Goal: Task Accomplishment & Management: Use online tool/utility

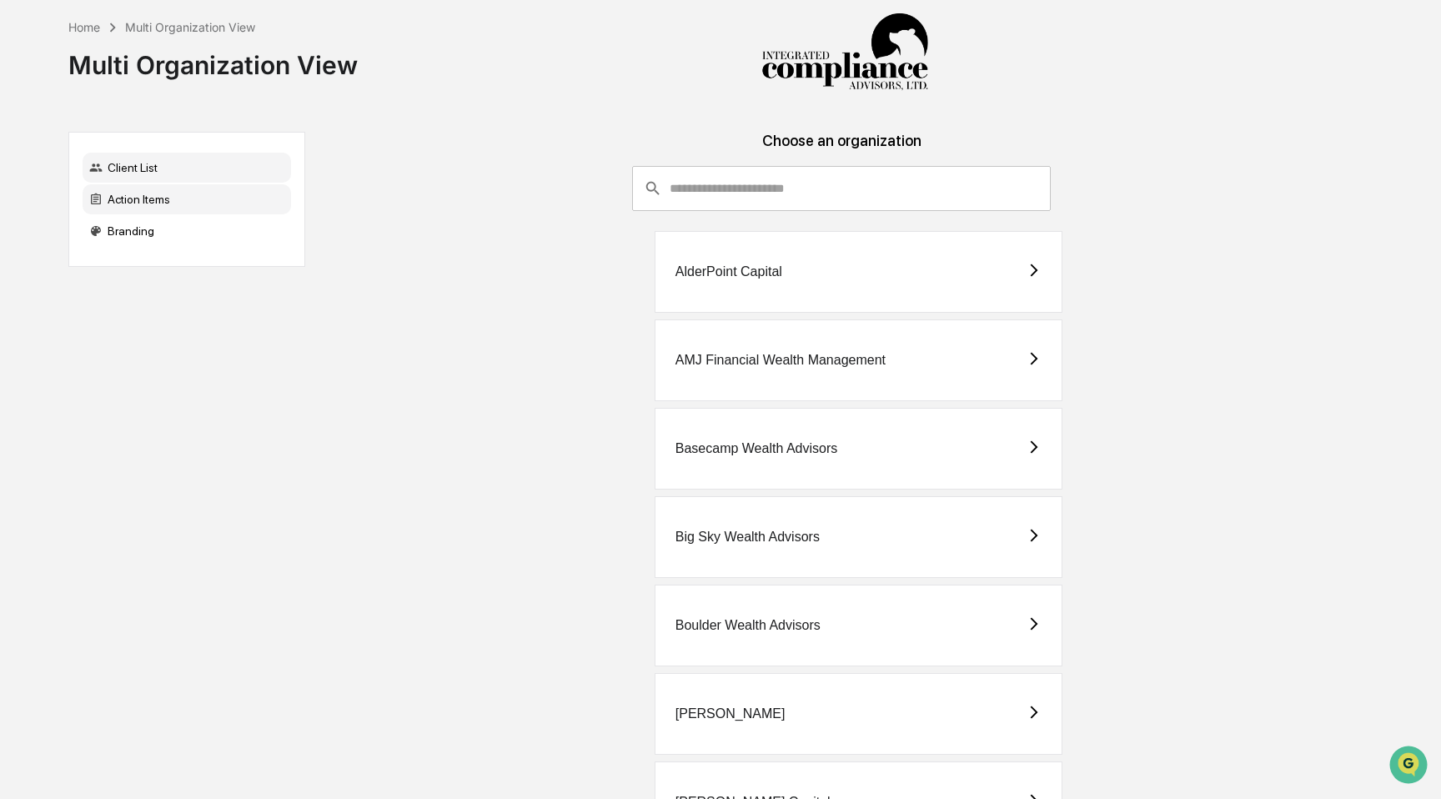
click at [181, 202] on div "Action Items" at bounding box center [187, 199] width 209 height 30
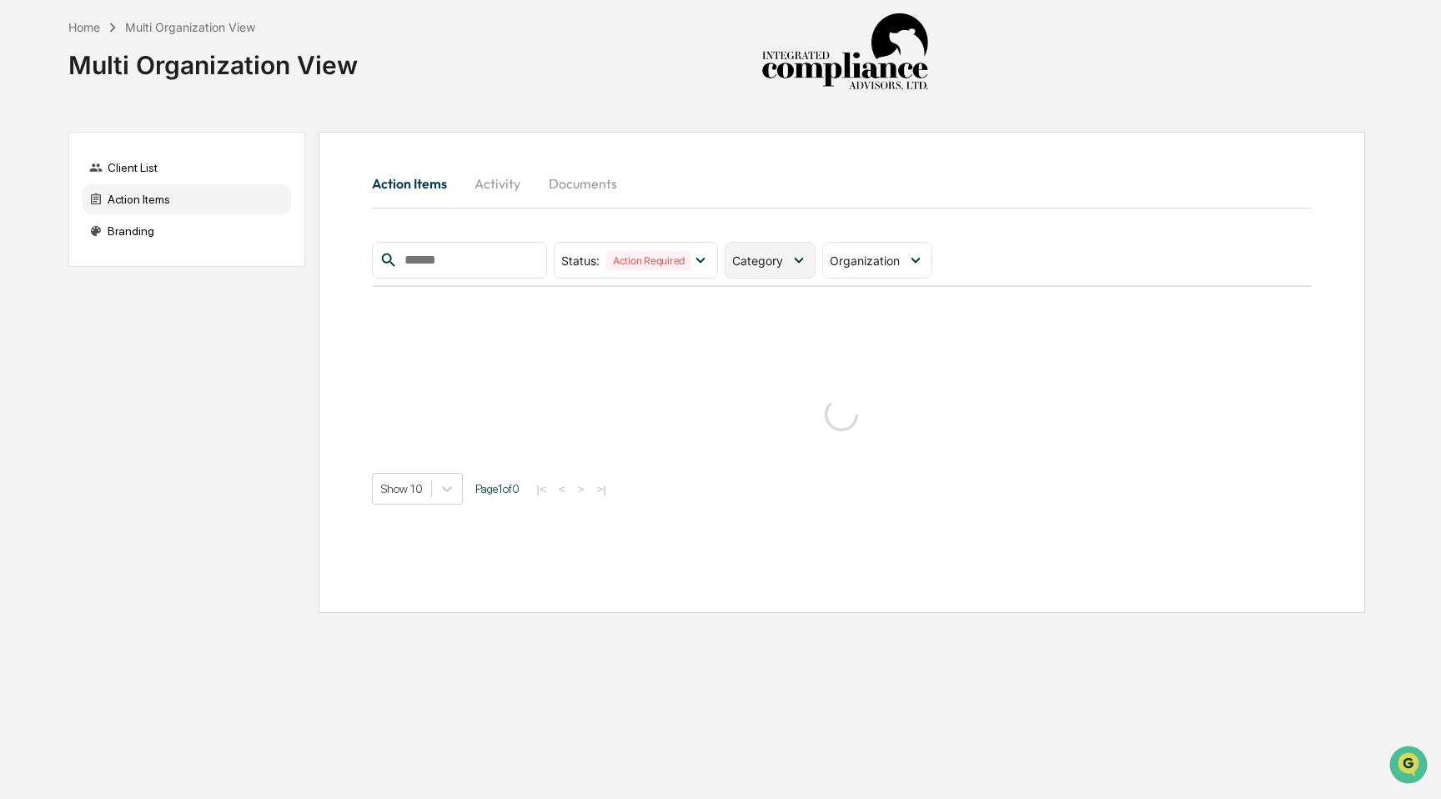
click at [777, 259] on span "Category" at bounding box center [757, 261] width 51 height 14
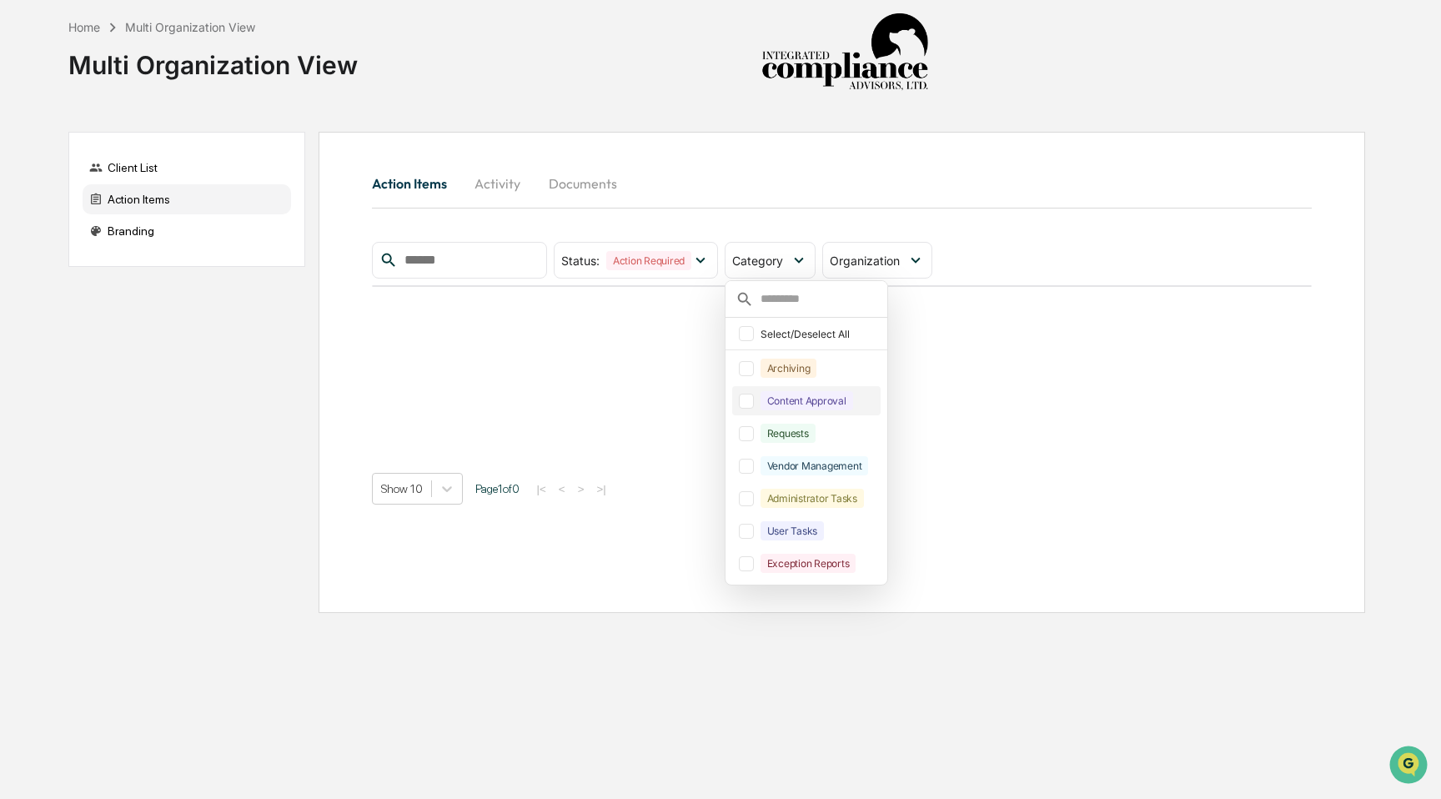
click at [749, 405] on div at bounding box center [746, 401] width 15 height 15
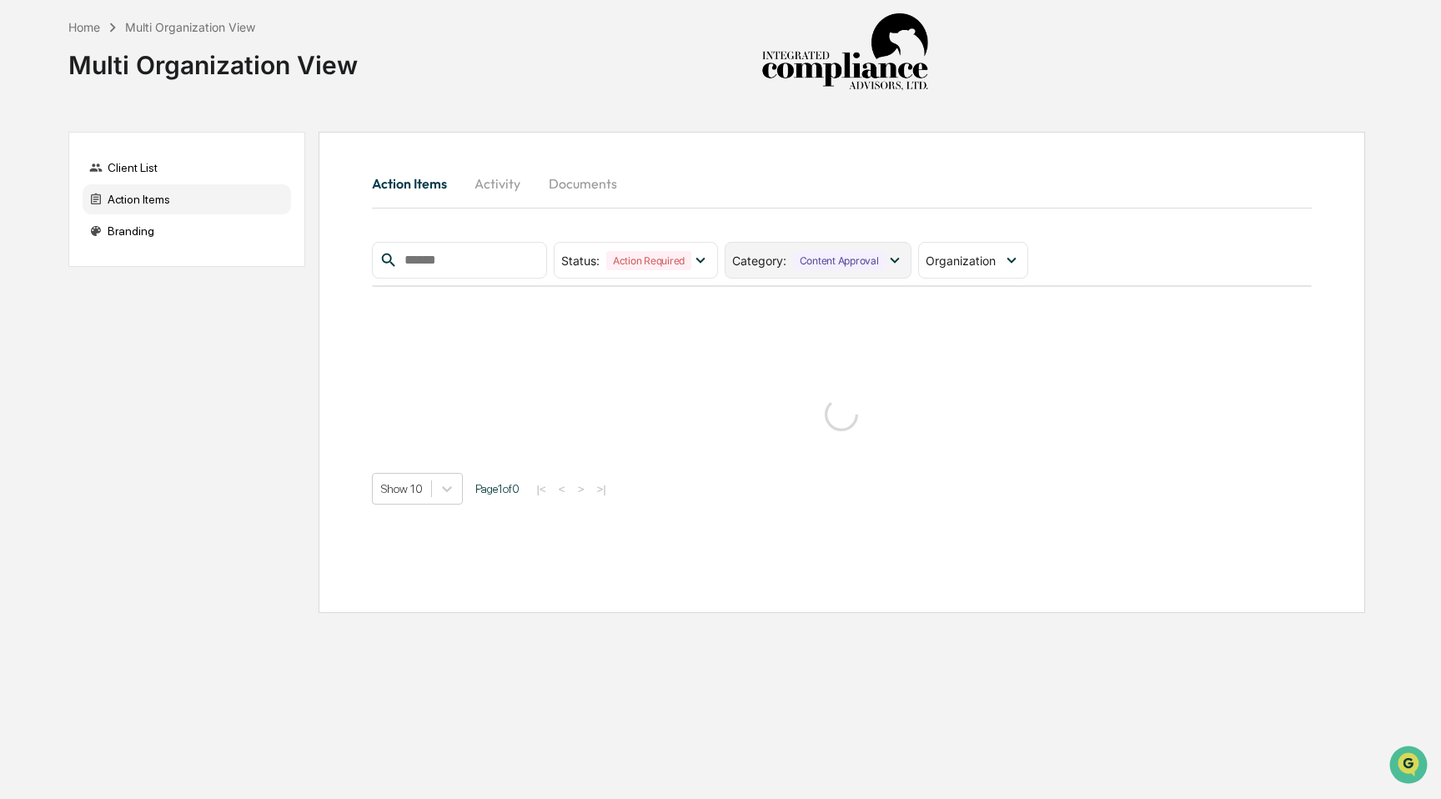
click at [899, 261] on icon at bounding box center [894, 261] width 9 height 6
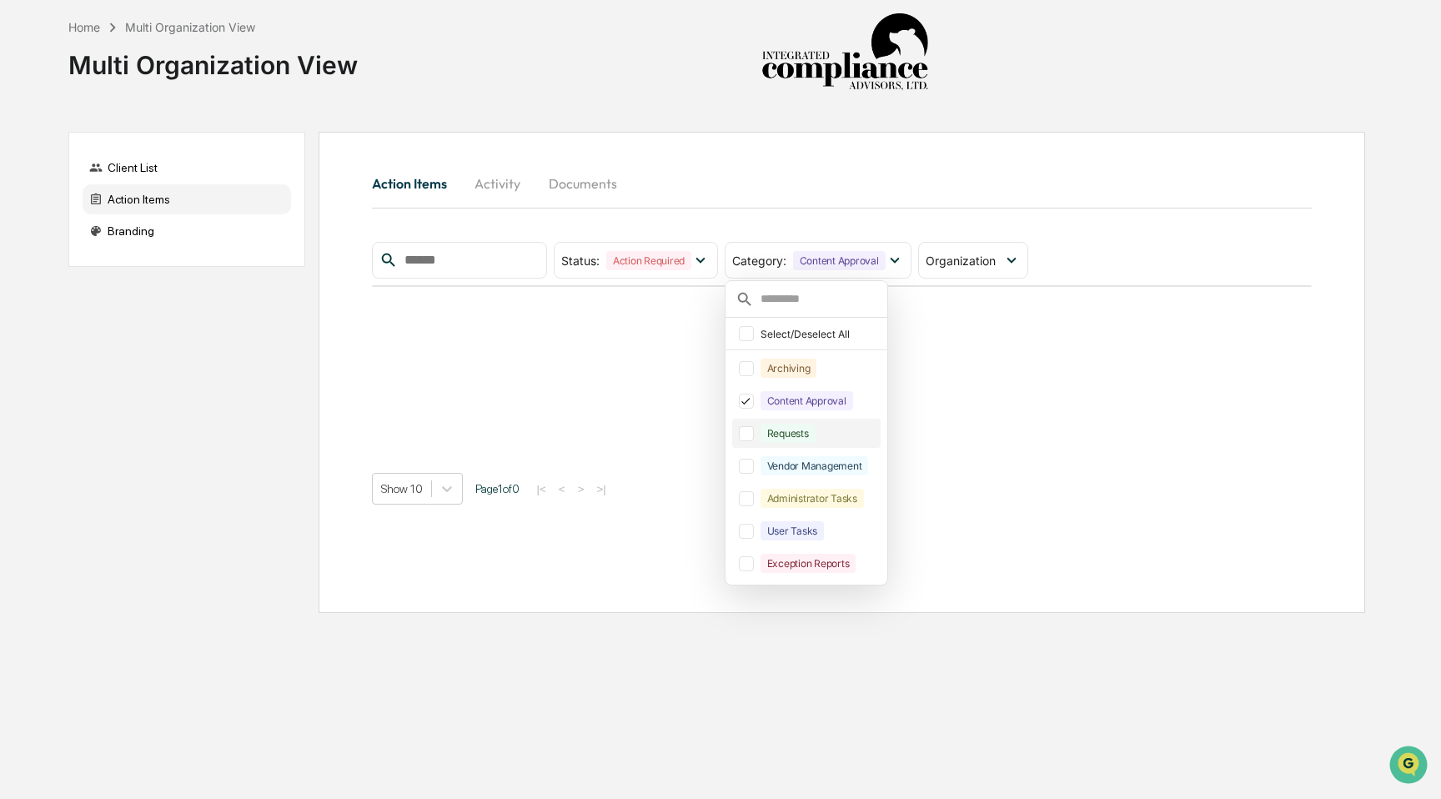
click at [754, 431] on div at bounding box center [746, 433] width 15 height 15
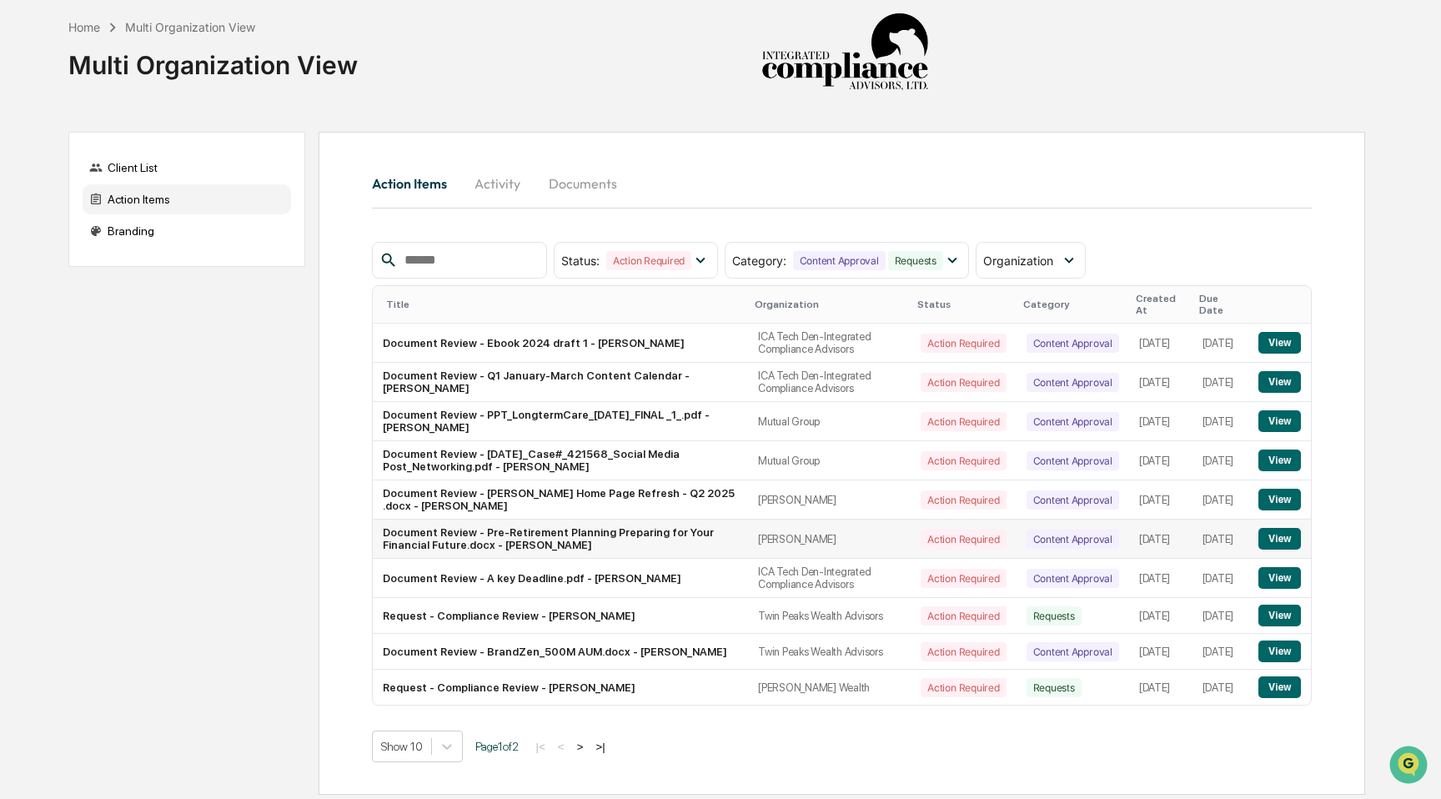
scroll to position [32, 0]
click at [445, 748] on body "Home Multi Organization View Multi Organization View Client List Action Items B…" at bounding box center [720, 399] width 1441 height 799
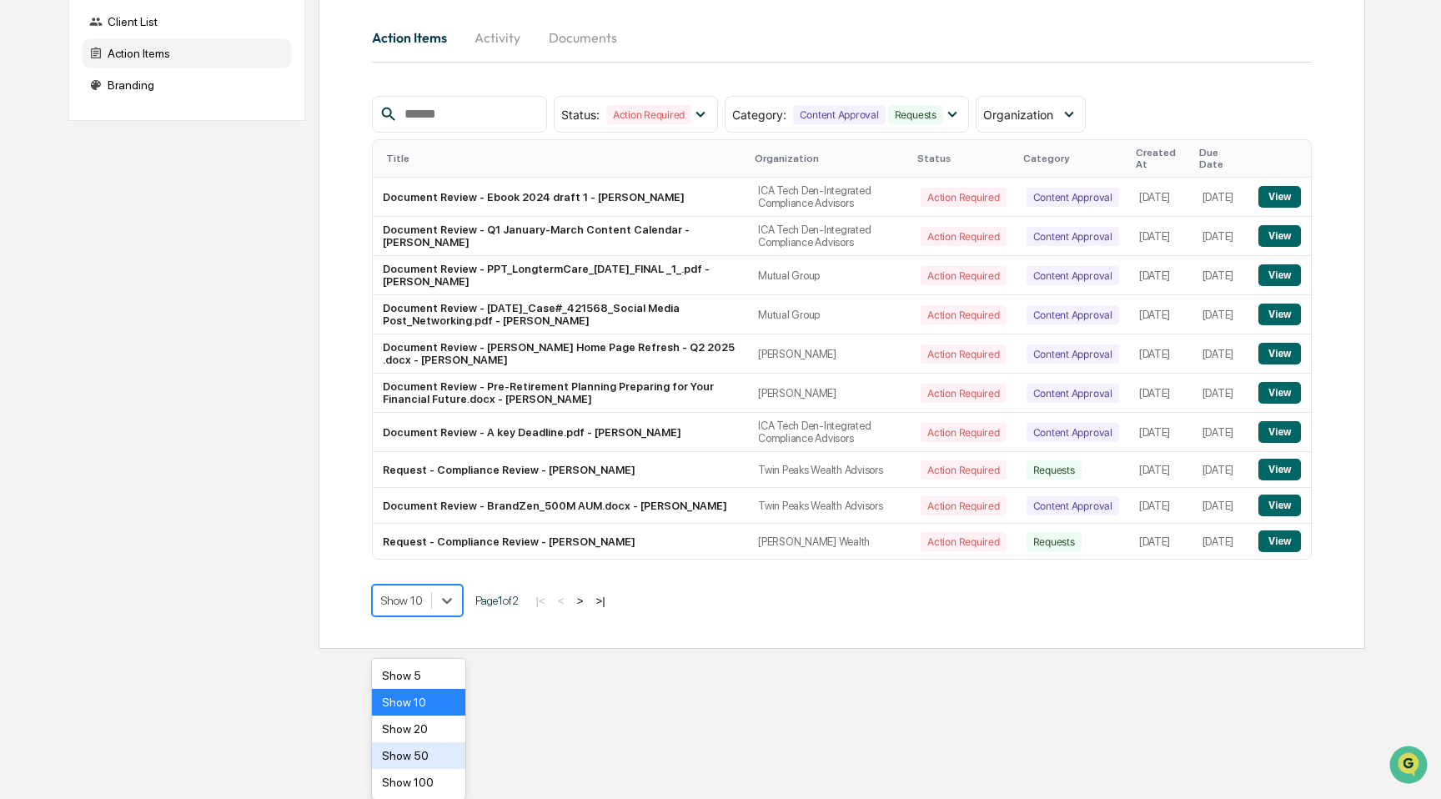
click at [433, 752] on div "Show 50" at bounding box center [419, 755] width 94 height 27
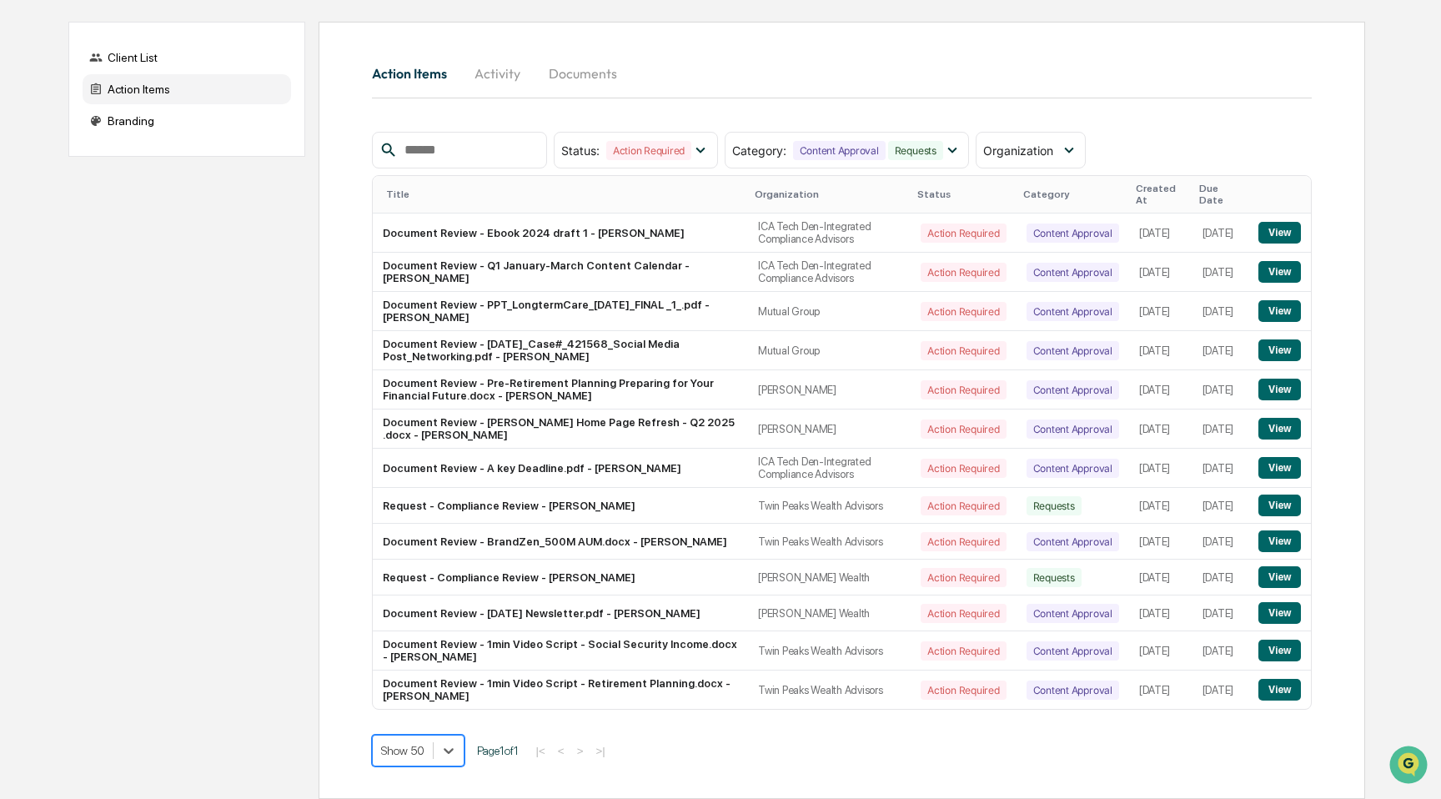
scroll to position [149, 0]
click at [1280, 495] on button "View" at bounding box center [1280, 506] width 43 height 22
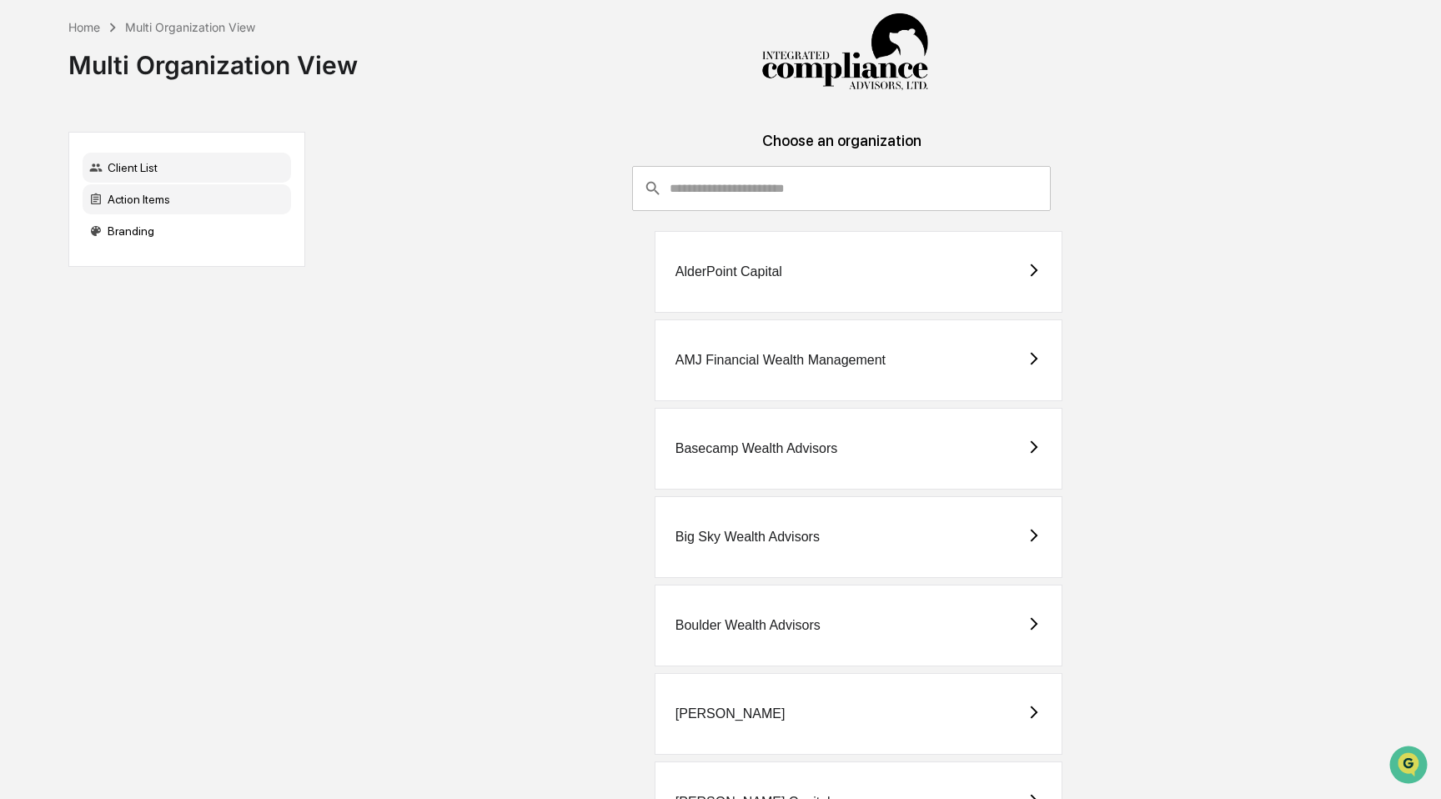
click at [216, 197] on div "Action Items" at bounding box center [187, 199] width 209 height 30
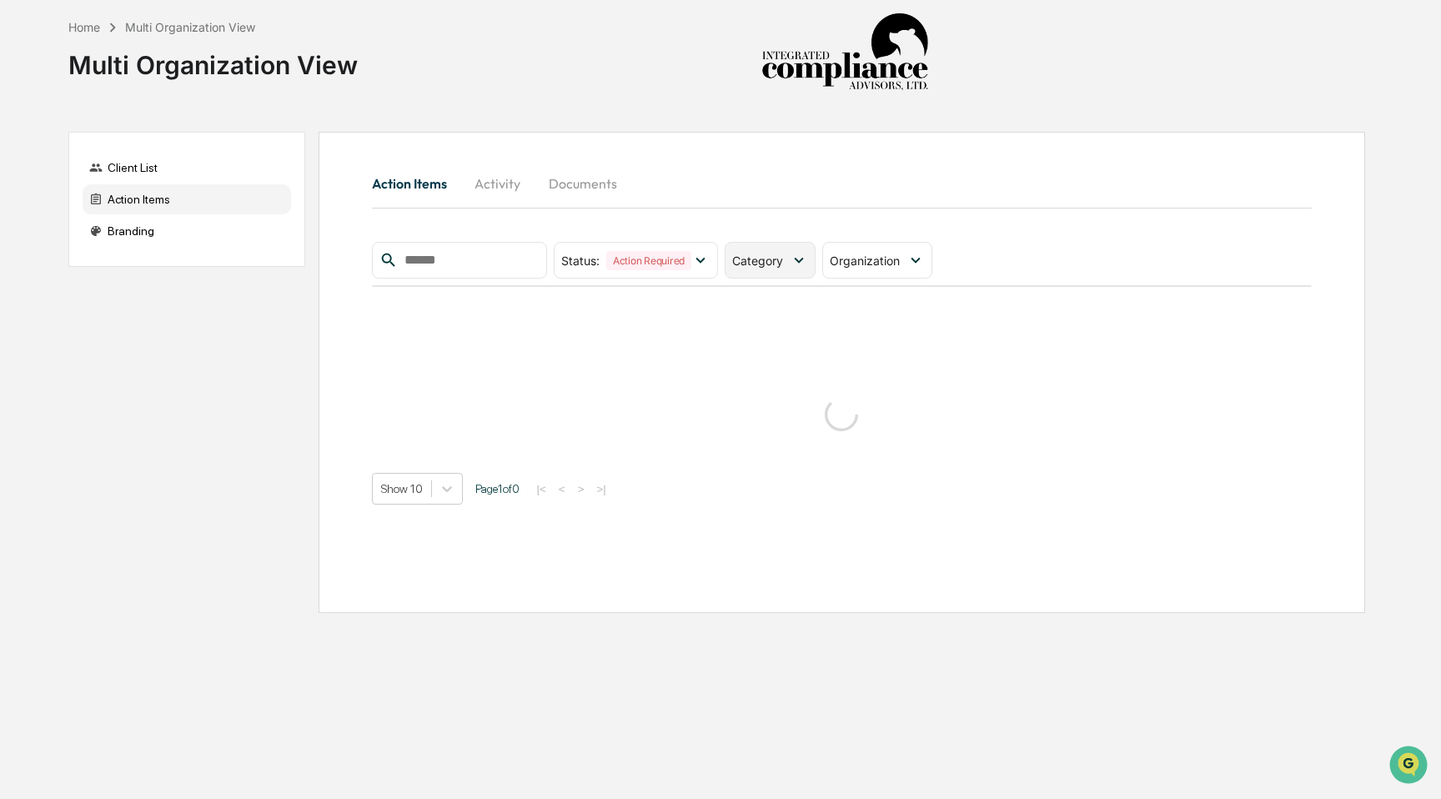
click at [801, 259] on icon at bounding box center [798, 261] width 9 height 6
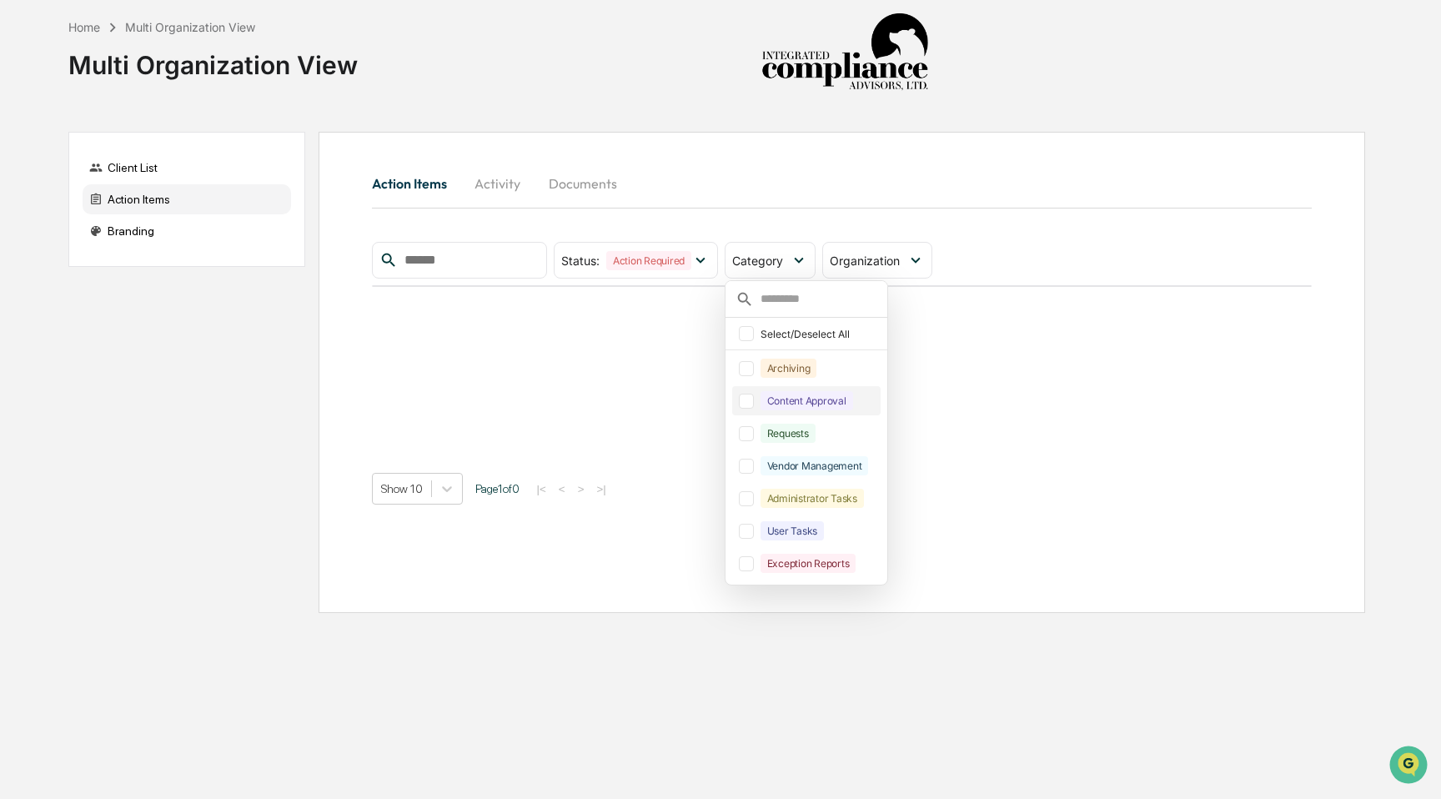
click at [751, 400] on div at bounding box center [746, 401] width 15 height 15
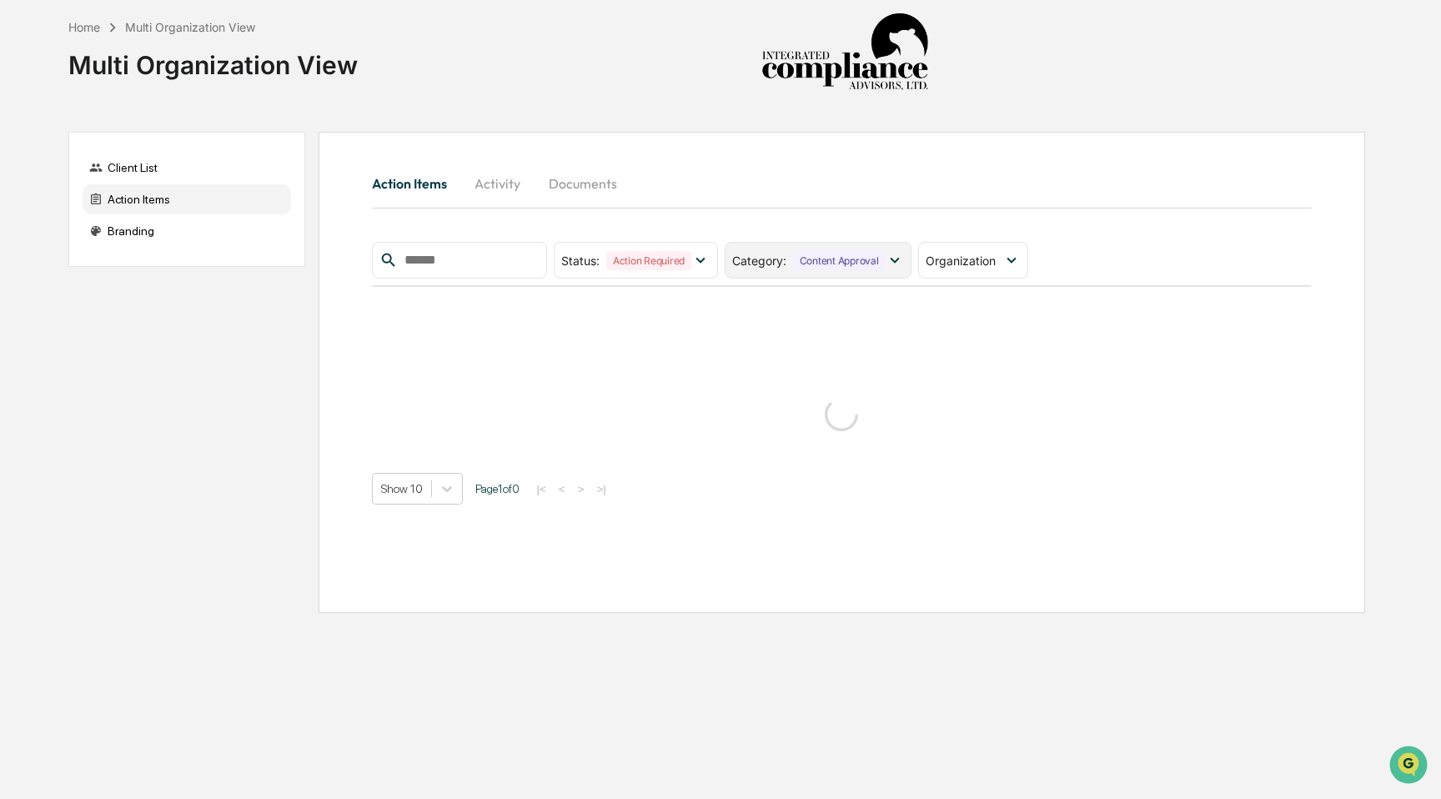
click at [903, 265] on icon at bounding box center [895, 260] width 18 height 18
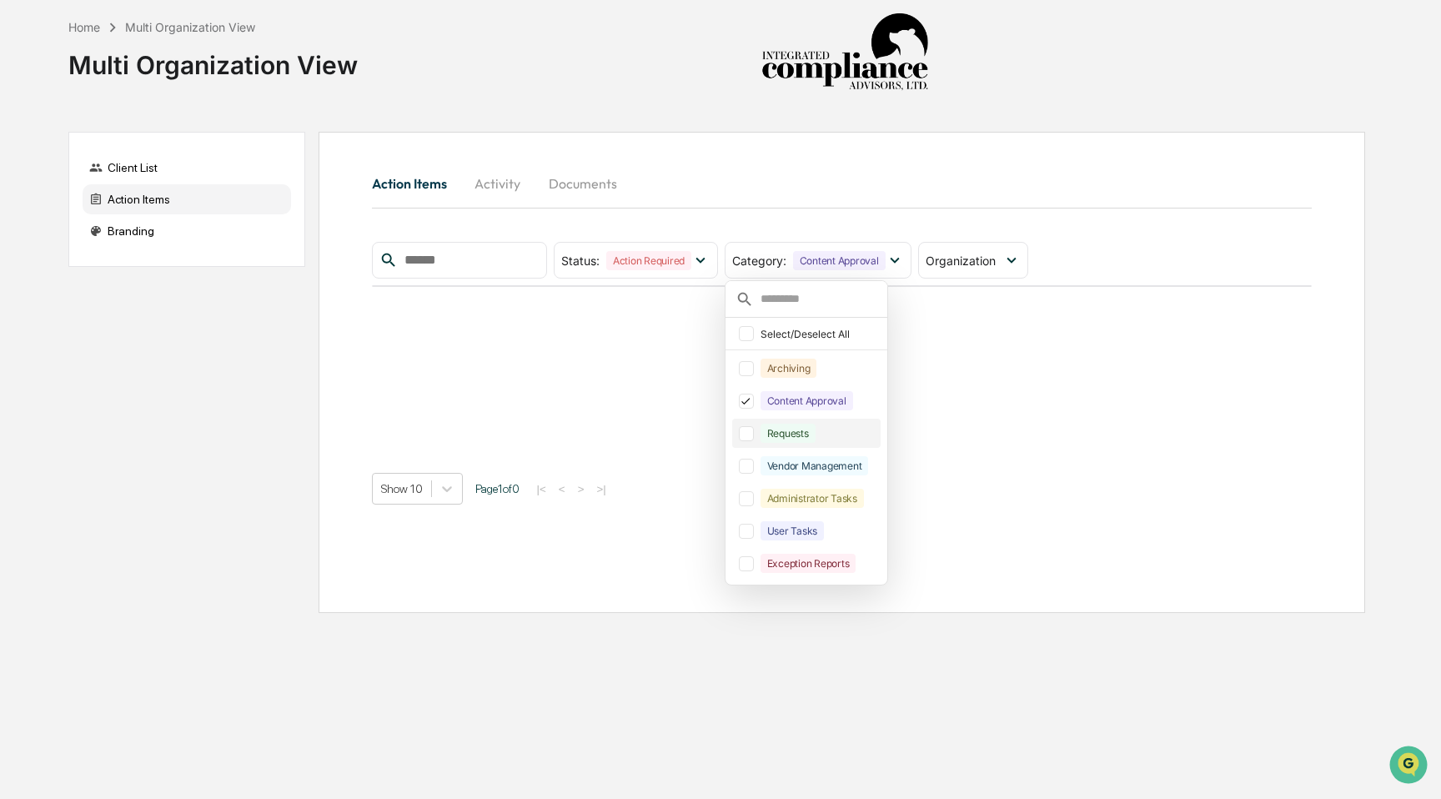
click at [747, 432] on div at bounding box center [746, 433] width 15 height 15
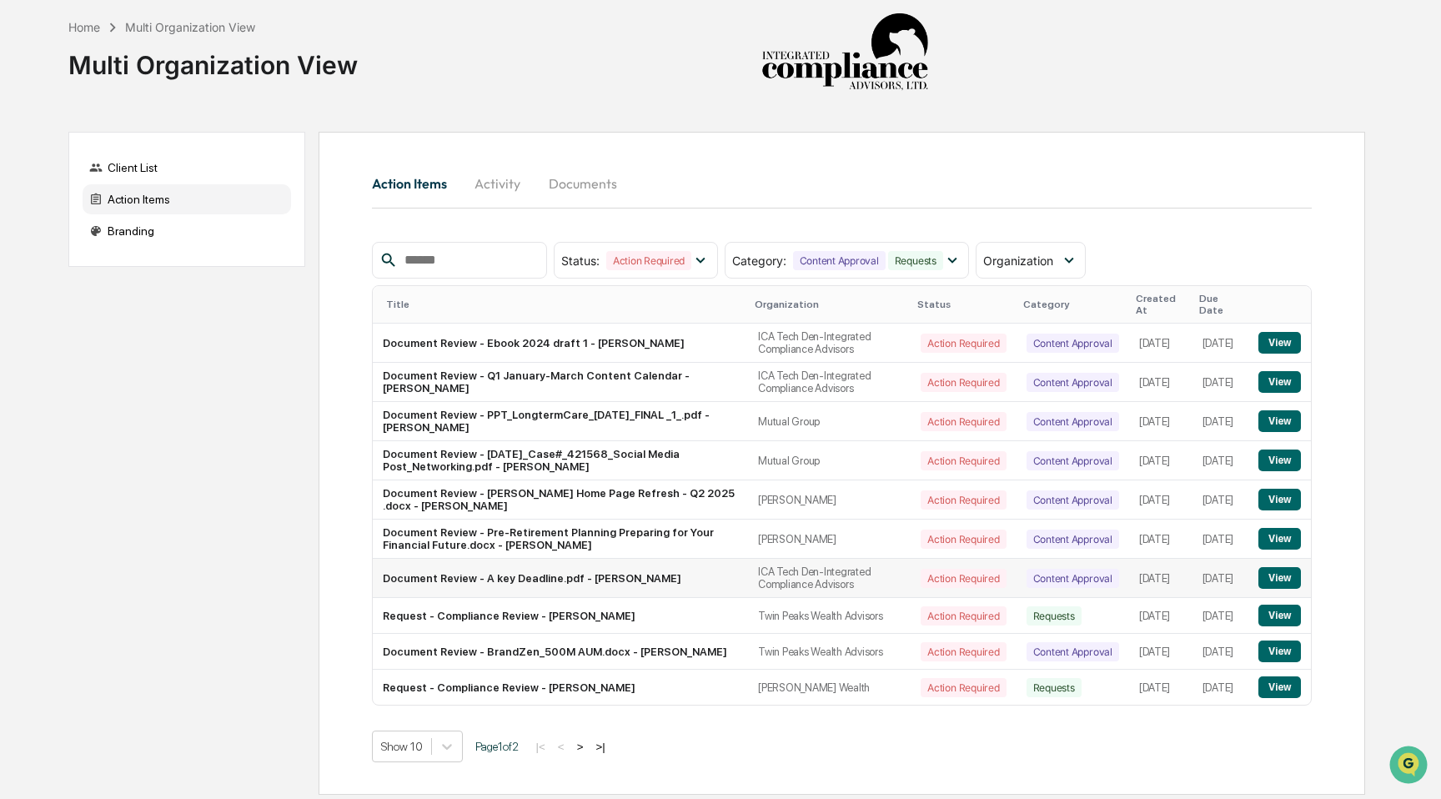
scroll to position [32, 0]
click at [452, 752] on body "Home Multi Organization View Multi Organization View Client List Action Items B…" at bounding box center [720, 399] width 1441 height 799
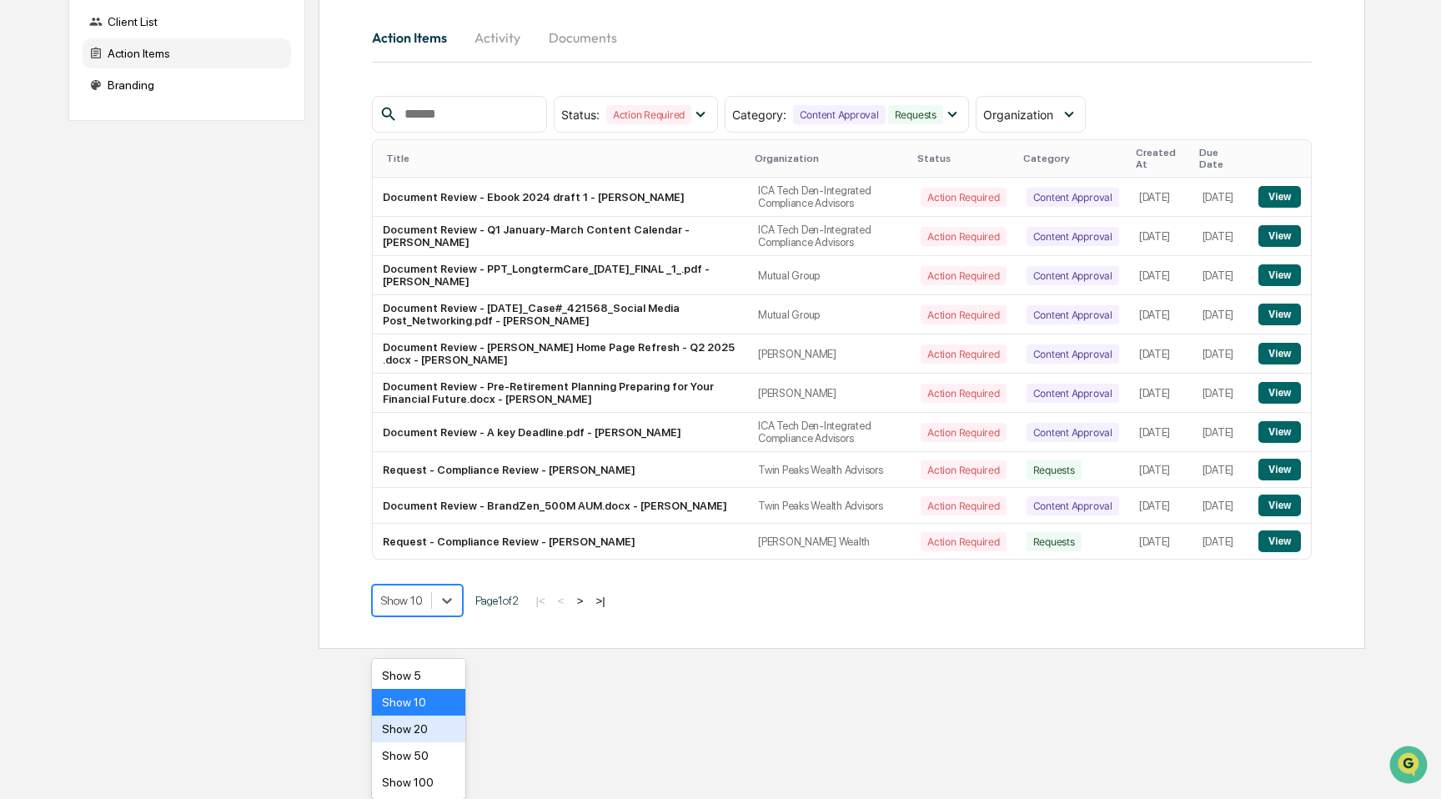
click at [441, 722] on div "Show 20" at bounding box center [419, 729] width 94 height 27
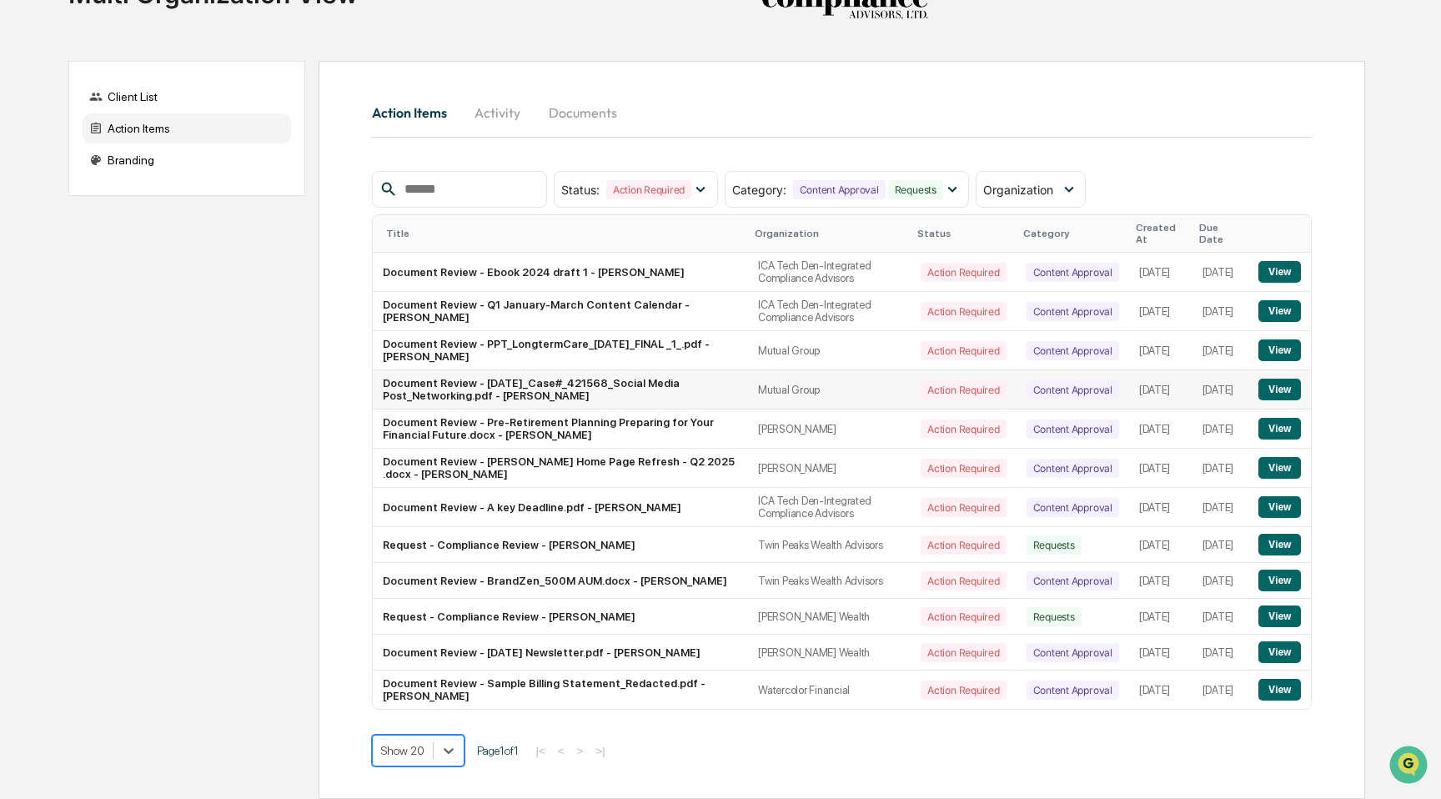
scroll to position [110, 0]
click at [1286, 534] on button "View" at bounding box center [1280, 545] width 43 height 22
